Goal: Task Accomplishment & Management: Complete application form

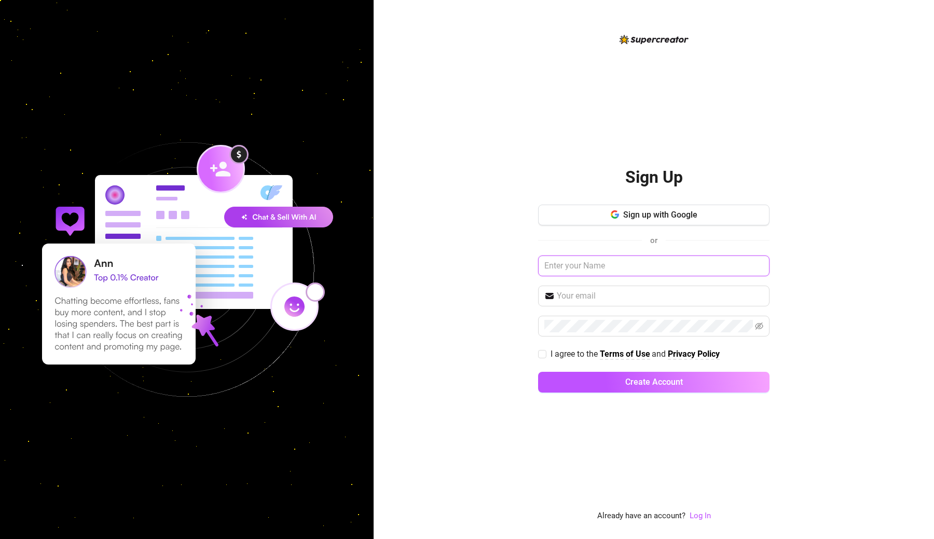
click at [690, 263] on input "text" at bounding box center [654, 265] width 232 height 21
type input "[PERSON_NAME]"
type input "[EMAIL_ADDRESS][DOMAIN_NAME]"
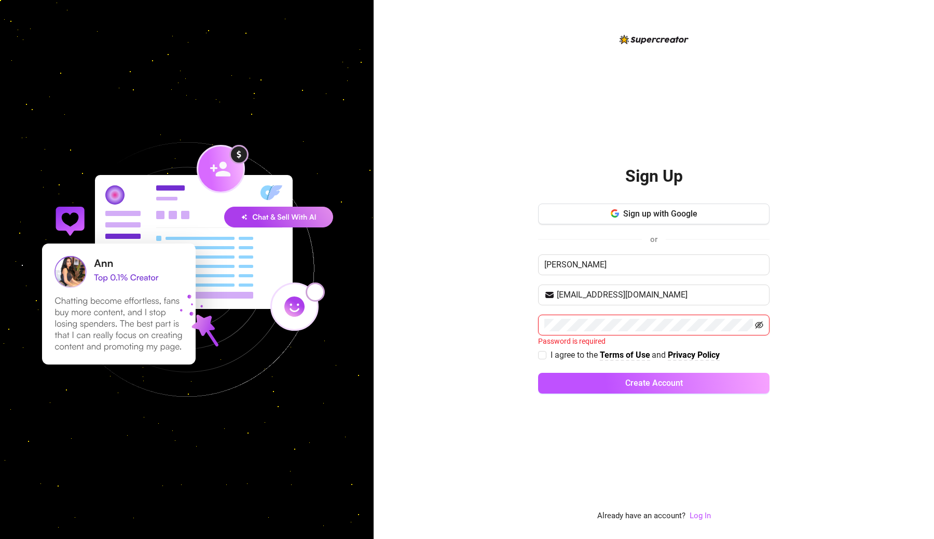
click at [762, 324] on icon "eye-invisible" at bounding box center [759, 325] width 8 height 8
click at [549, 356] on span "I agree to the Terms of Use and Privacy Policy" at bounding box center [636, 353] width 178 height 13
click at [546, 356] on input "I agree to the Terms of Use and Privacy Policy" at bounding box center [541, 353] width 7 height 7
checkbox input "true"
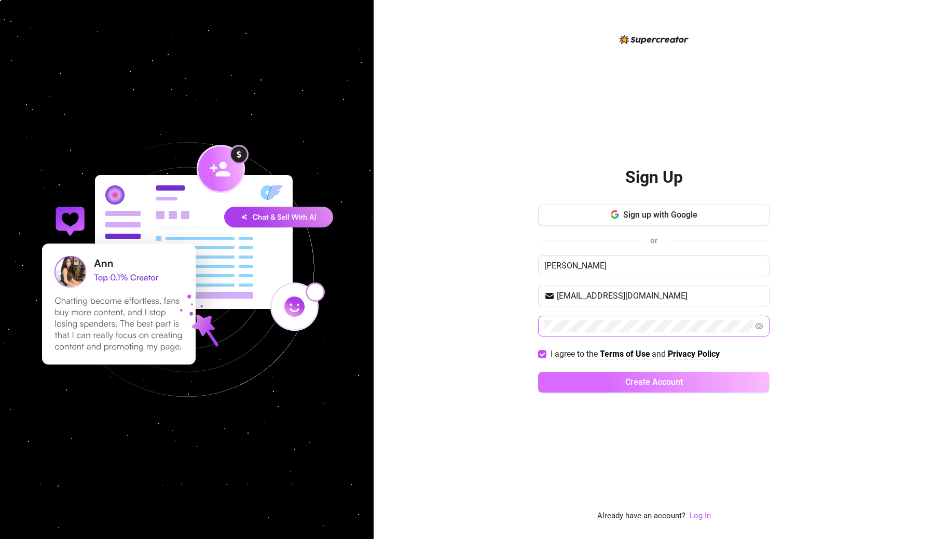
click at [579, 387] on button "Create Account" at bounding box center [654, 382] width 232 height 21
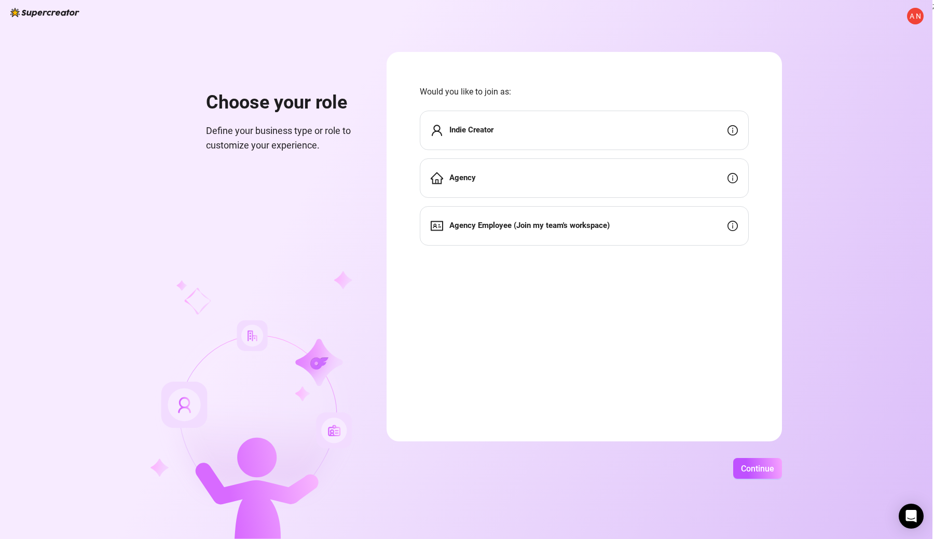
click at [634, 196] on div "Agency" at bounding box center [584, 177] width 329 height 39
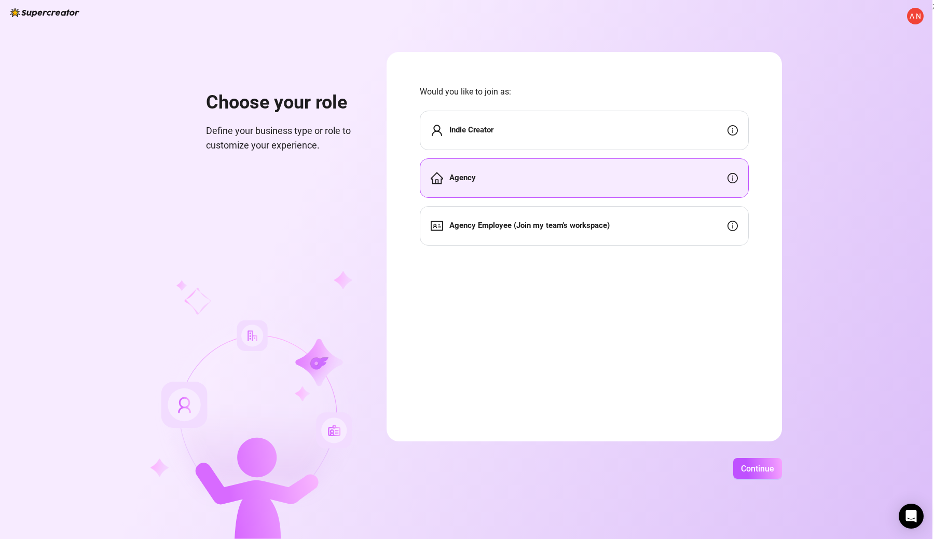
click at [751, 455] on div "A N Choose your role Define your business type or role to customize your experi…" at bounding box center [466, 269] width 933 height 539
click at [751, 469] on span "Continue" at bounding box center [757, 469] width 33 height 10
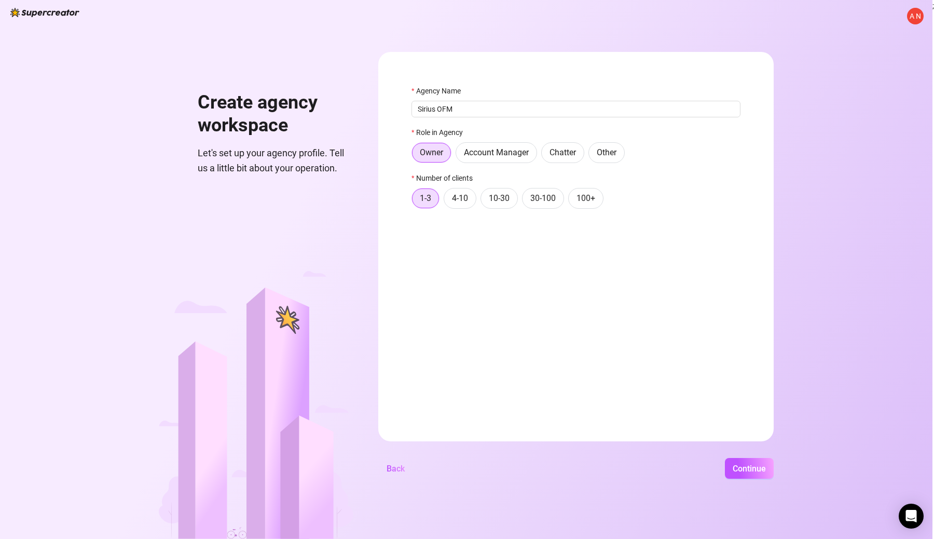
type input "Sirius OFM"
click at [472, 316] on form "Agency Name [PERSON_NAME] OFM Role in Agency Owner Account Manager Chatter Othe…" at bounding box center [576, 246] width 396 height 389
click at [742, 468] on span "Continue" at bounding box center [749, 469] width 33 height 10
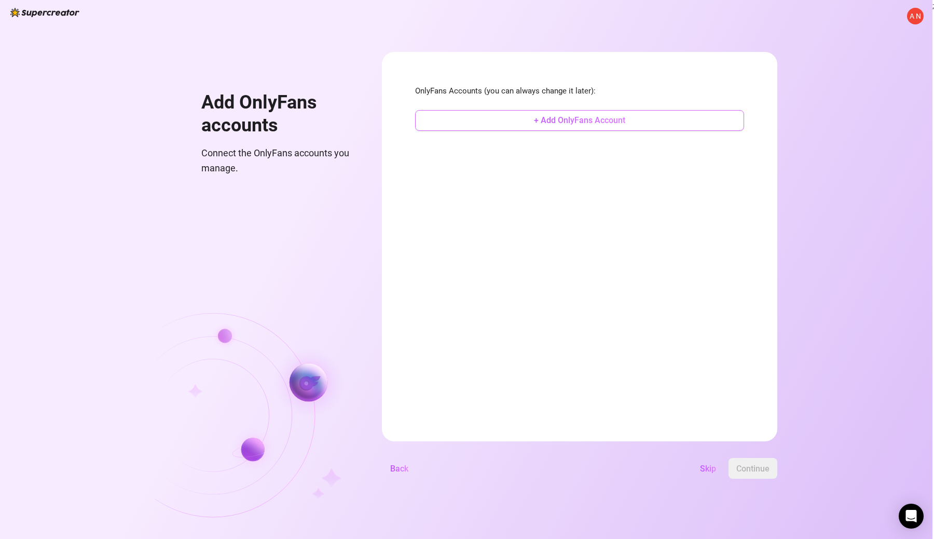
click at [511, 124] on button "+ Add OnlyFans Account" at bounding box center [579, 120] width 329 height 21
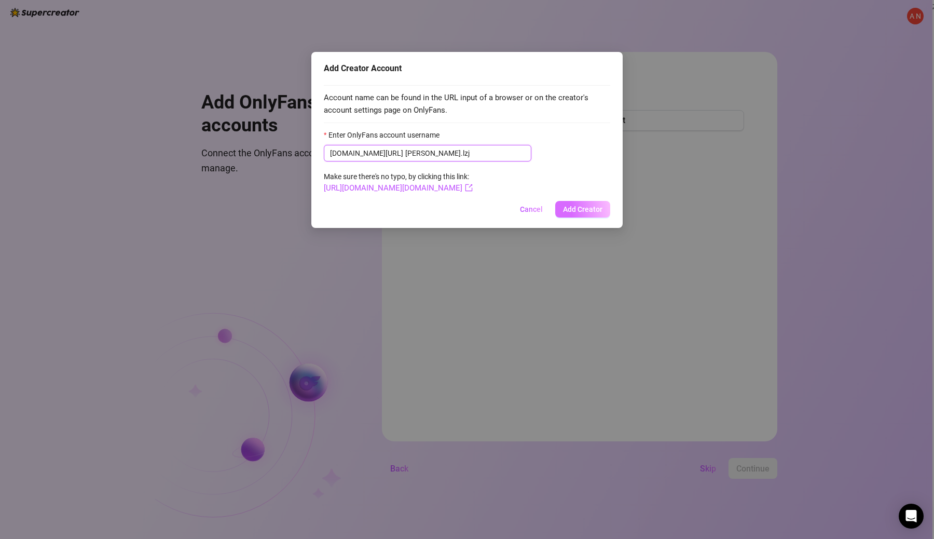
type input "[PERSON_NAME].lzj"
click at [590, 205] on button "Add Creator" at bounding box center [582, 209] width 55 height 17
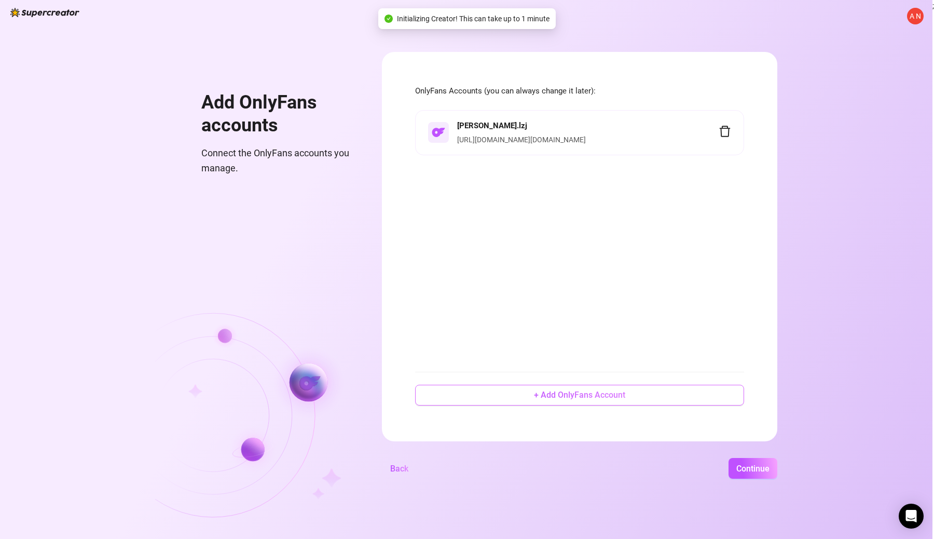
click at [577, 393] on span "+ Add OnlyFans Account" at bounding box center [579, 395] width 91 height 10
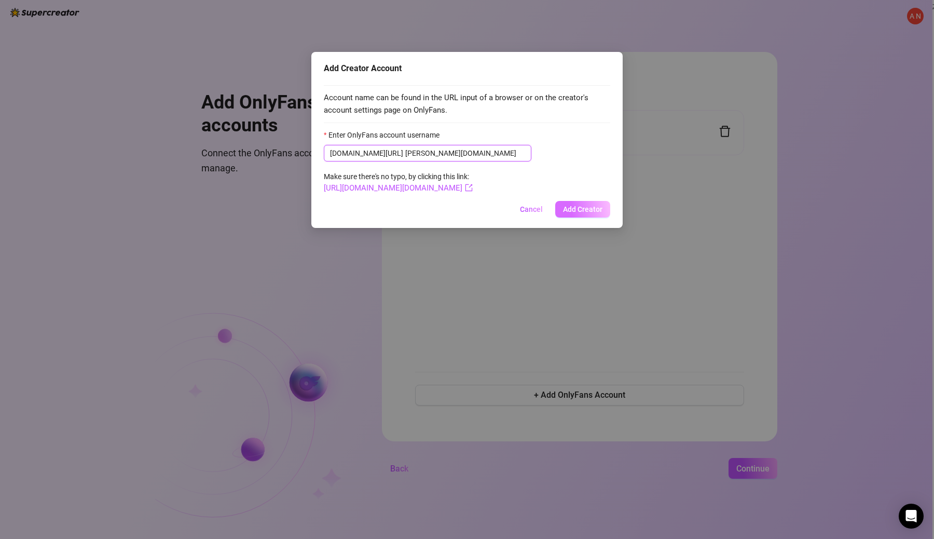
type input "[PERSON_NAME][DOMAIN_NAME]"
click at [574, 209] on span "Add Creator" at bounding box center [582, 209] width 39 height 8
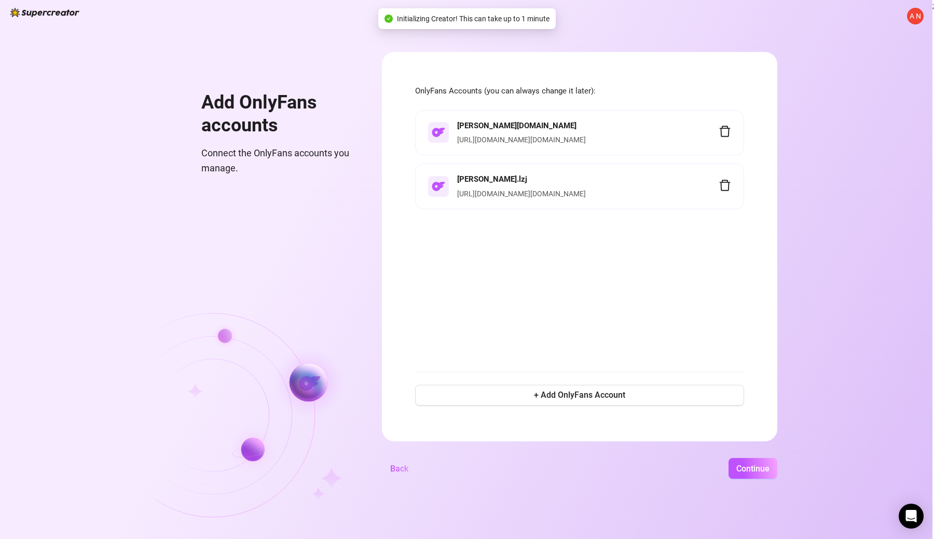
click at [580, 272] on div "[PERSON_NAME][DOMAIN_NAME] [URL][DOMAIN_NAME][DOMAIN_NAME] [PERSON_NAME][DOMAIN…" at bounding box center [579, 234] width 329 height 249
click at [768, 467] on span "Continue" at bounding box center [753, 469] width 33 height 10
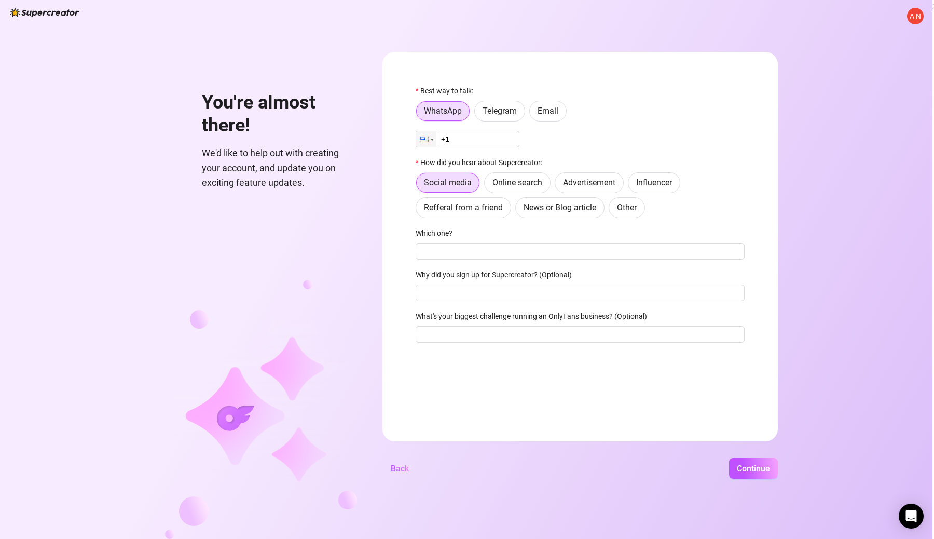
click at [476, 138] on input "+1" at bounding box center [468, 139] width 104 height 17
click at [537, 112] on label "Email" at bounding box center [548, 111] width 37 height 21
click at [533, 114] on input "Email" at bounding box center [533, 114] width 0 height 0
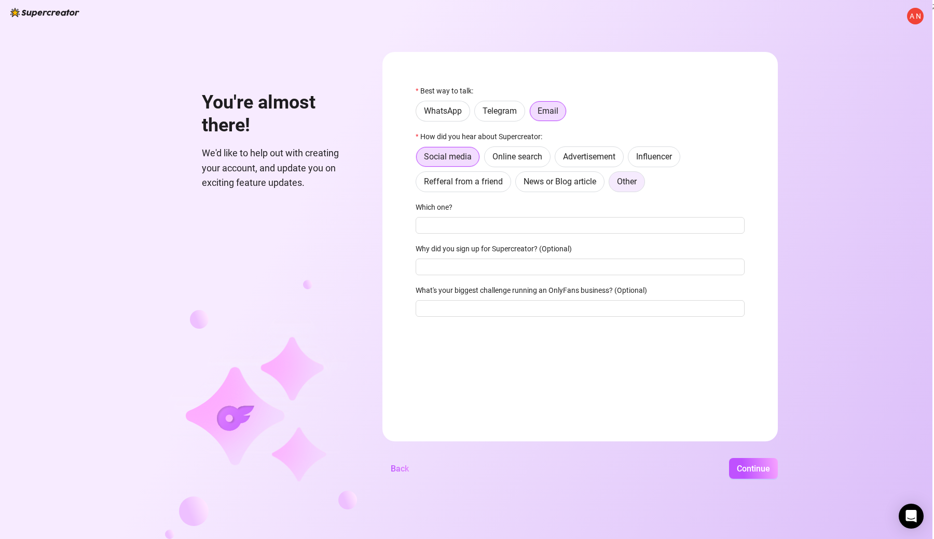
click at [630, 186] on span "Other" at bounding box center [627, 182] width 20 height 10
click at [612, 184] on input "Other" at bounding box center [612, 184] width 0 height 0
click at [490, 180] on span "Refferal from a friend" at bounding box center [463, 182] width 79 height 10
click at [419, 184] on input "Refferal from a friend" at bounding box center [419, 184] width 0 height 0
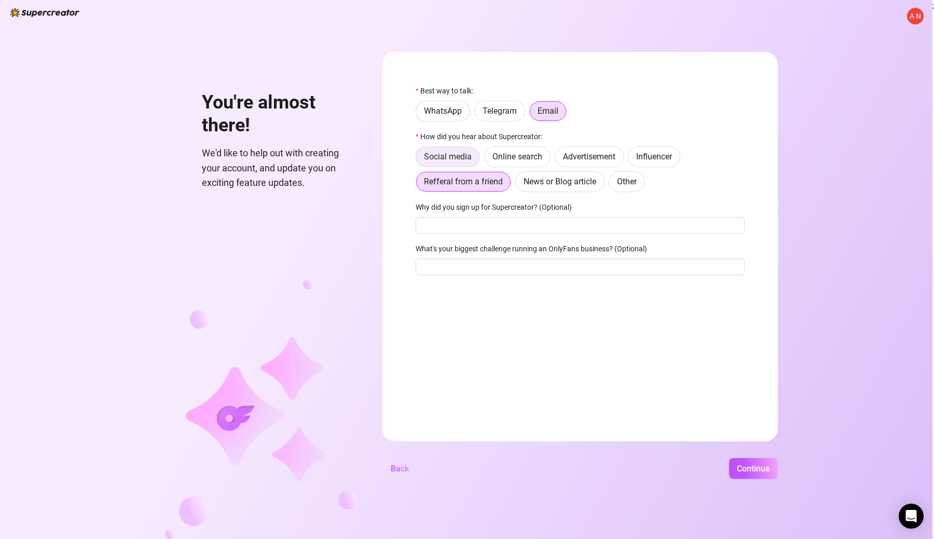
click at [452, 151] on label "Social media" at bounding box center [448, 156] width 64 height 21
click at [419, 159] on input "Social media" at bounding box center [419, 159] width 0 height 0
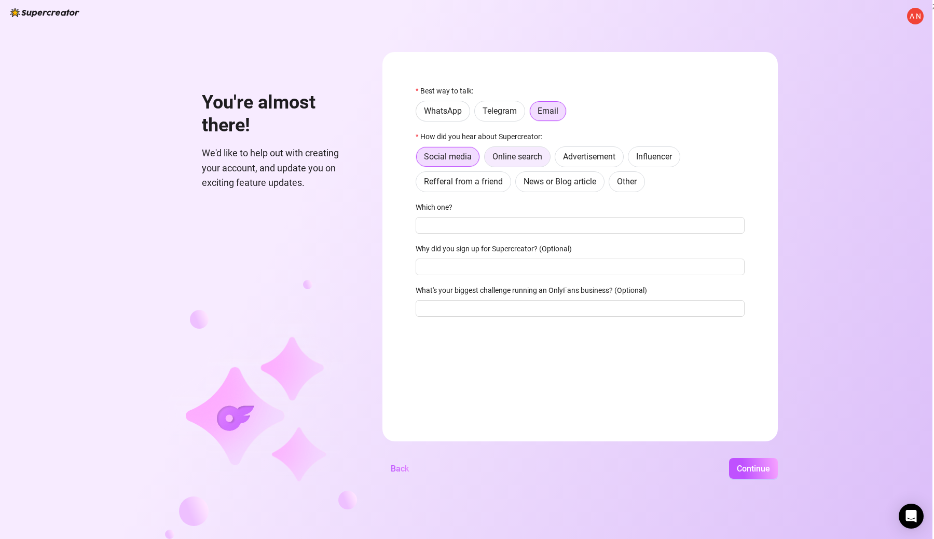
click at [499, 151] on label "Online search" at bounding box center [517, 156] width 66 height 21
click at [487, 159] on input "Online search" at bounding box center [487, 159] width 0 height 0
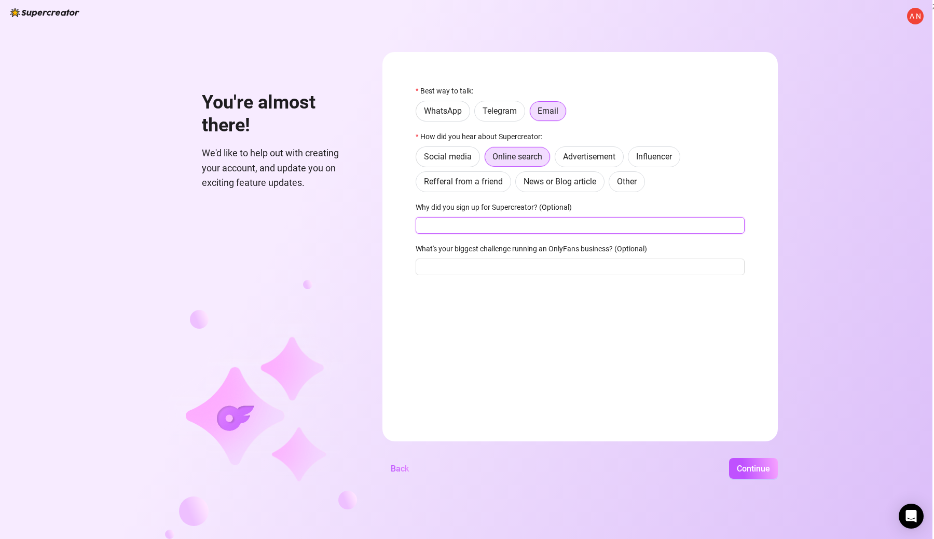
click at [481, 228] on input "Why did you sign up for Supercreator? (Optional)" at bounding box center [580, 225] width 329 height 17
click at [754, 477] on button "Continue" at bounding box center [753, 468] width 49 height 21
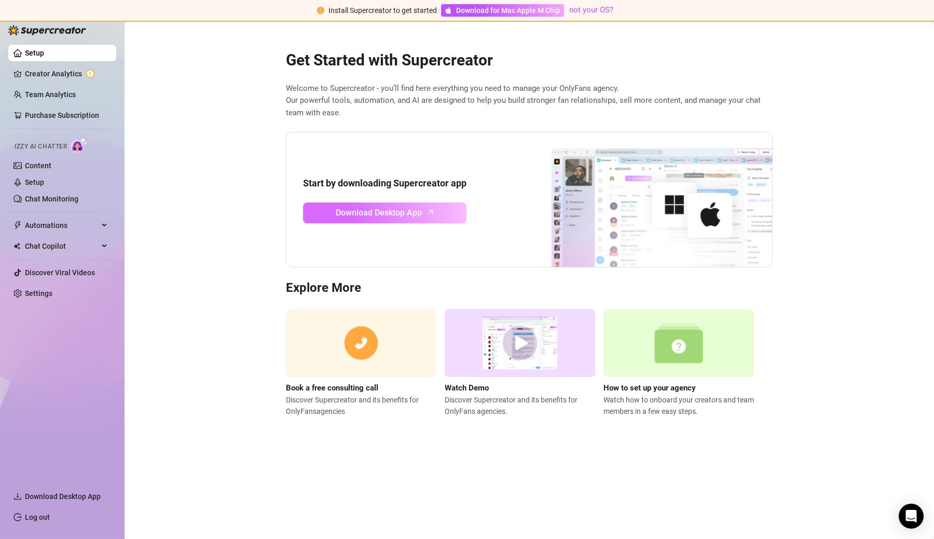
click at [358, 209] on span "Download Desktop App" at bounding box center [379, 212] width 86 height 13
